Goal: Check status: Check status

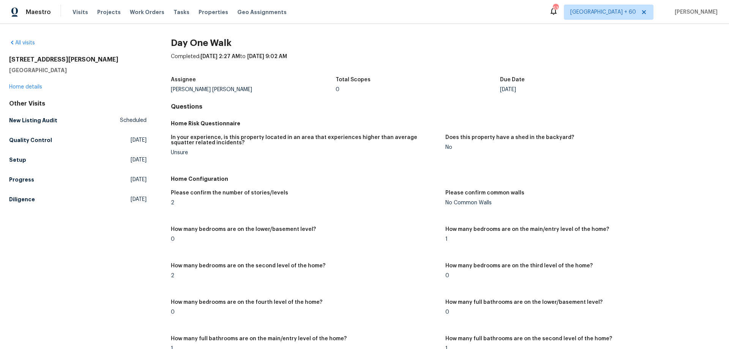
click at [22, 39] on div "All visits" at bounding box center [77, 43] width 137 height 8
click at [23, 43] on link "All visits" at bounding box center [22, 42] width 26 height 5
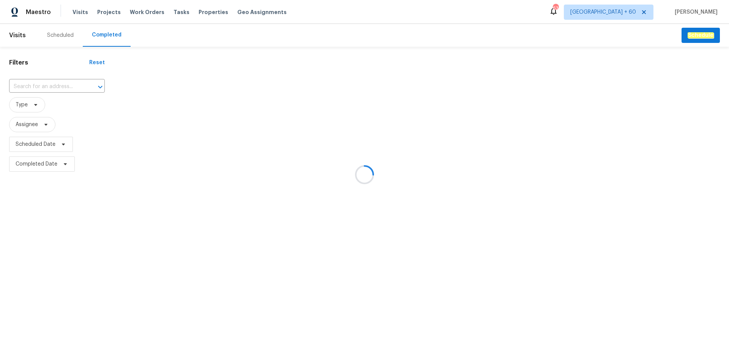
click at [35, 88] on div at bounding box center [364, 174] width 729 height 349
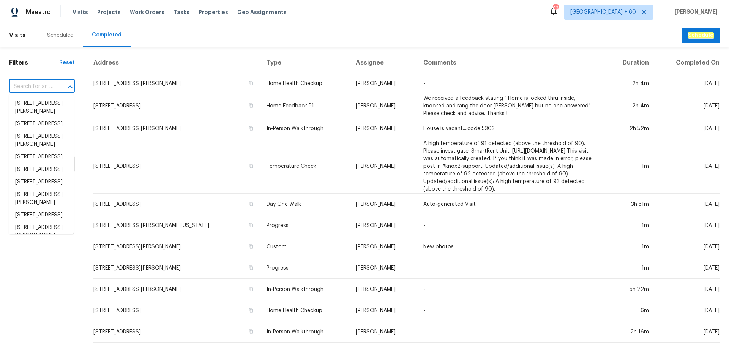
click at [35, 88] on input "text" at bounding box center [31, 87] width 44 height 12
paste input "[STREET_ADDRESS]"
type input "[STREET_ADDRESS]"
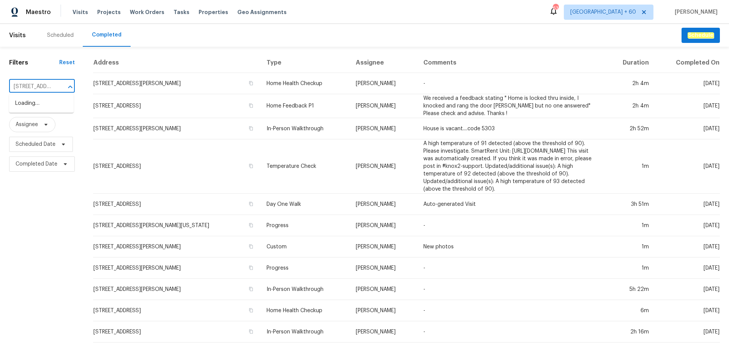
scroll to position [0, 72]
click at [41, 110] on li "[STREET_ADDRESS]" at bounding box center [41, 103] width 65 height 13
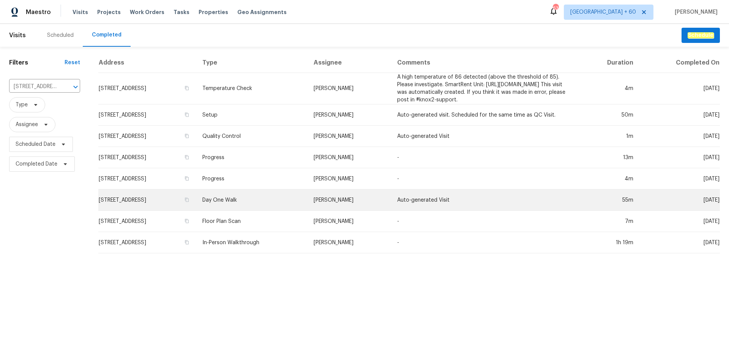
click at [184, 211] on td "[STREET_ADDRESS]" at bounding box center [147, 199] width 98 height 21
